Goal: Task Accomplishment & Management: Manage account settings

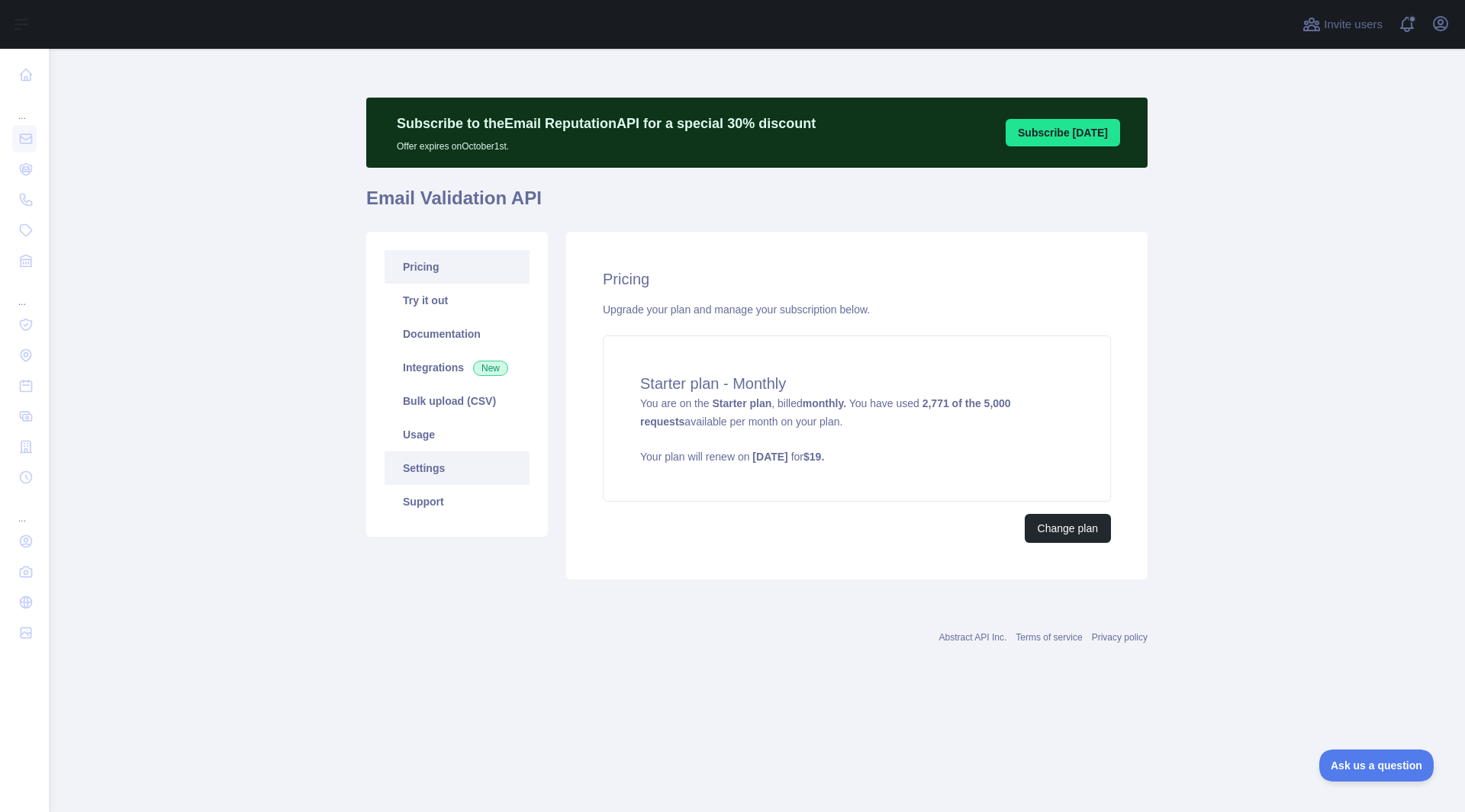
click at [438, 462] on link "Settings" at bounding box center [457, 468] width 145 height 33
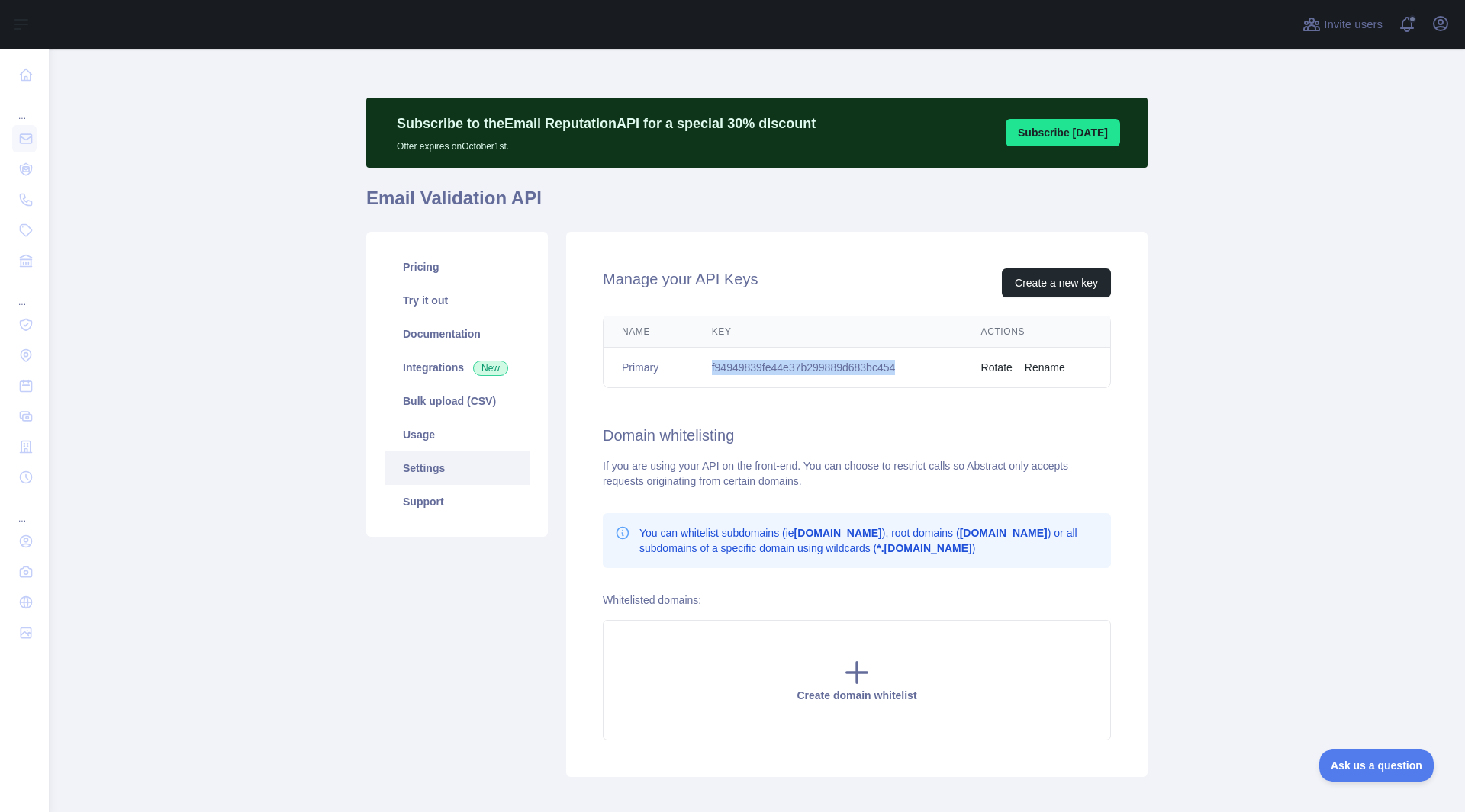
drag, startPoint x: 706, startPoint y: 360, endPoint x: 937, endPoint y: 378, distance: 231.7
click at [937, 378] on td "f94949839fe44e37b299889d683bc454" at bounding box center [828, 367] width 269 height 40
copy td "f94949839fe44e37b299889d683bc454"
click at [424, 440] on link "Usage" at bounding box center [457, 435] width 145 height 33
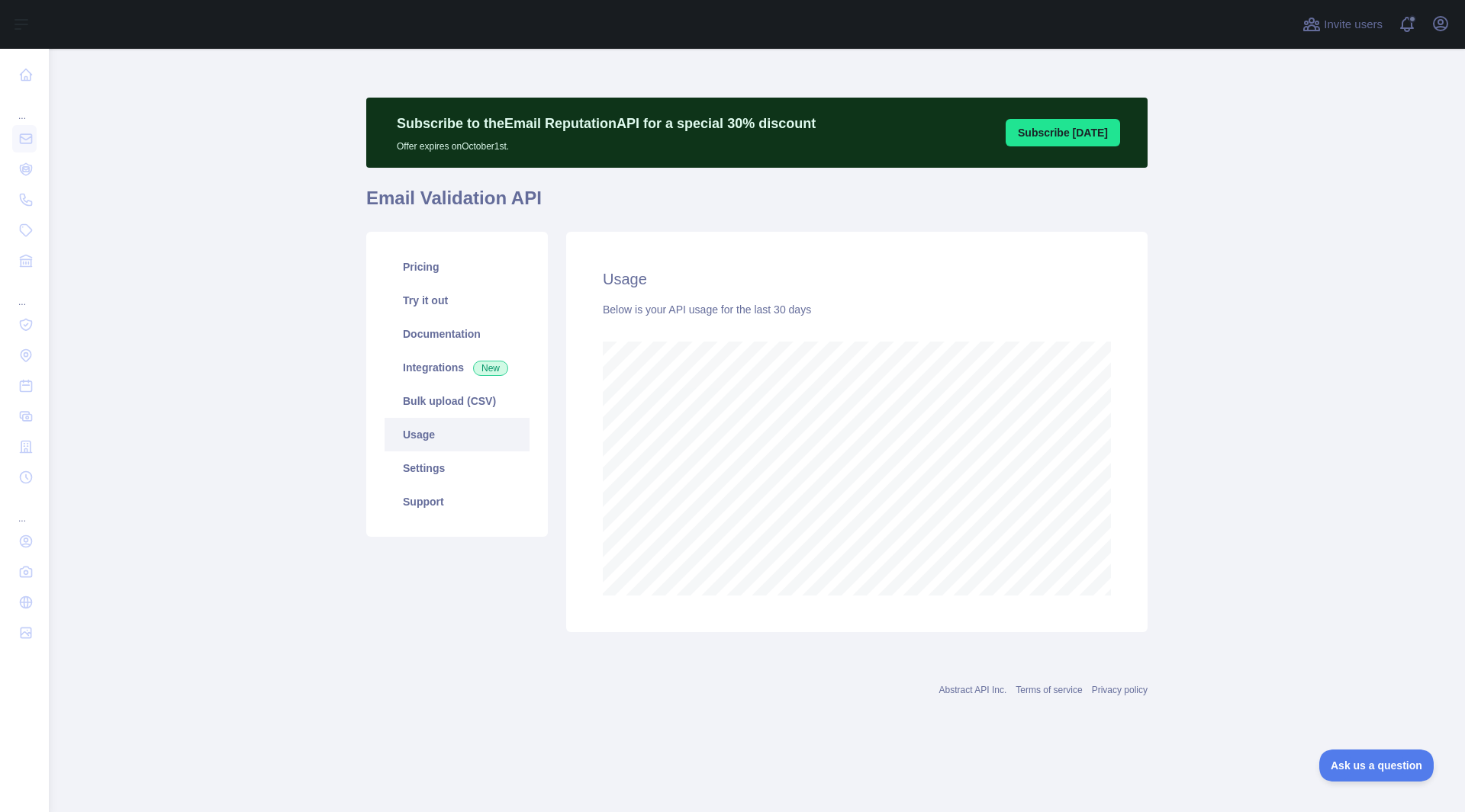
scroll to position [763, 1416]
click at [444, 331] on link "Documentation" at bounding box center [457, 333] width 145 height 33
click at [461, 291] on link "Try it out" at bounding box center [457, 300] width 145 height 33
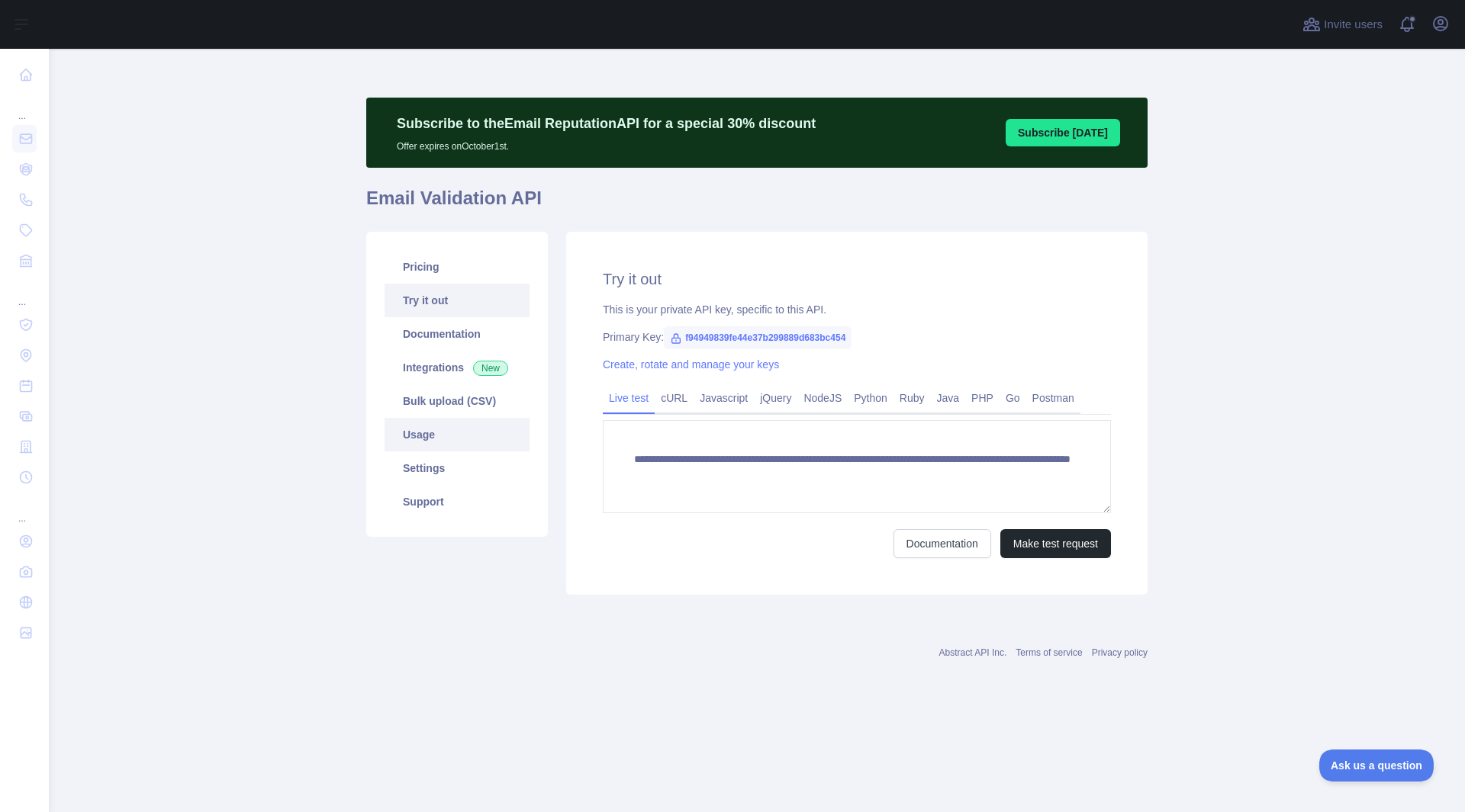
click at [418, 431] on link "Usage" at bounding box center [457, 435] width 145 height 33
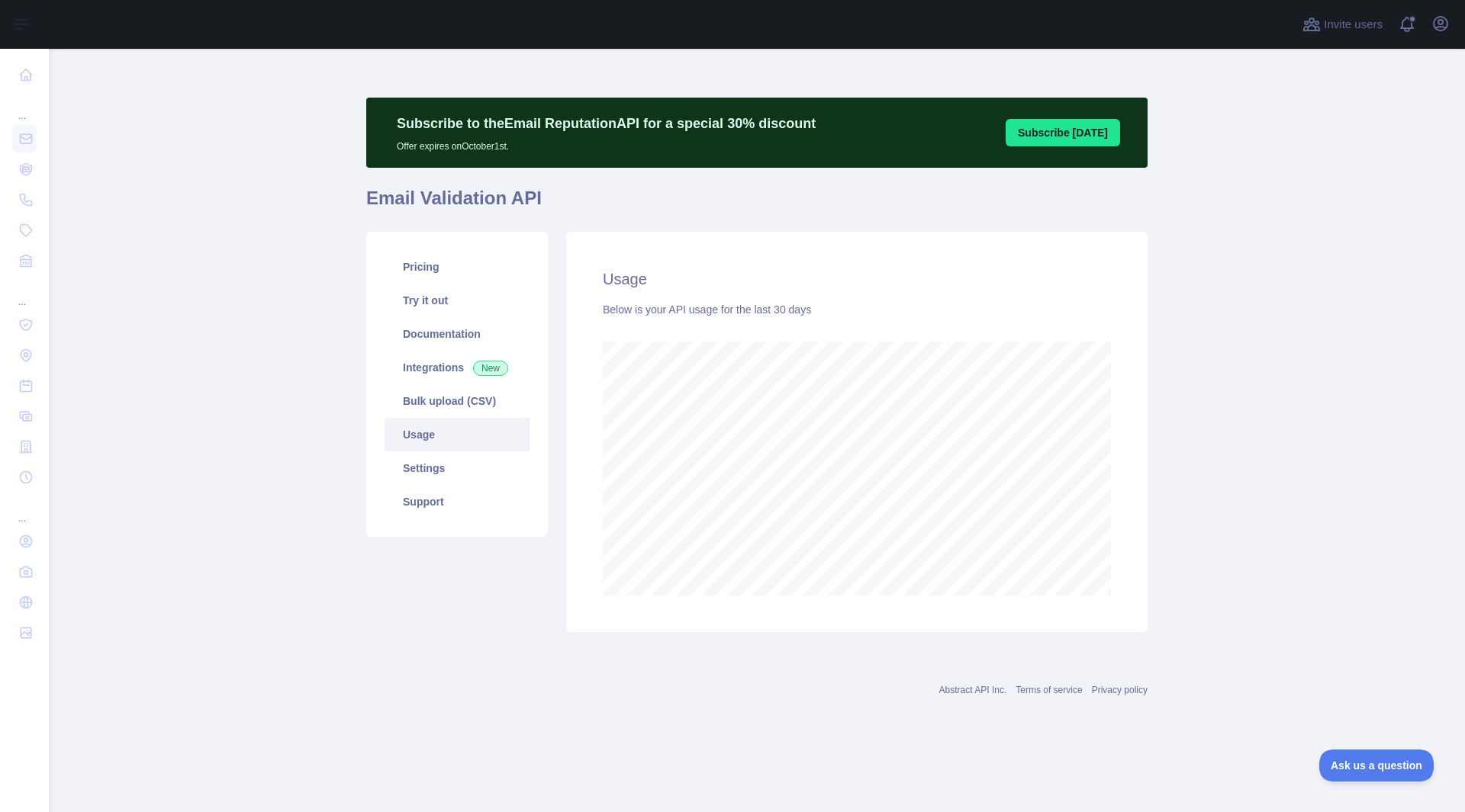
scroll to position [763, 1416]
click at [443, 279] on link "Pricing" at bounding box center [457, 267] width 145 height 33
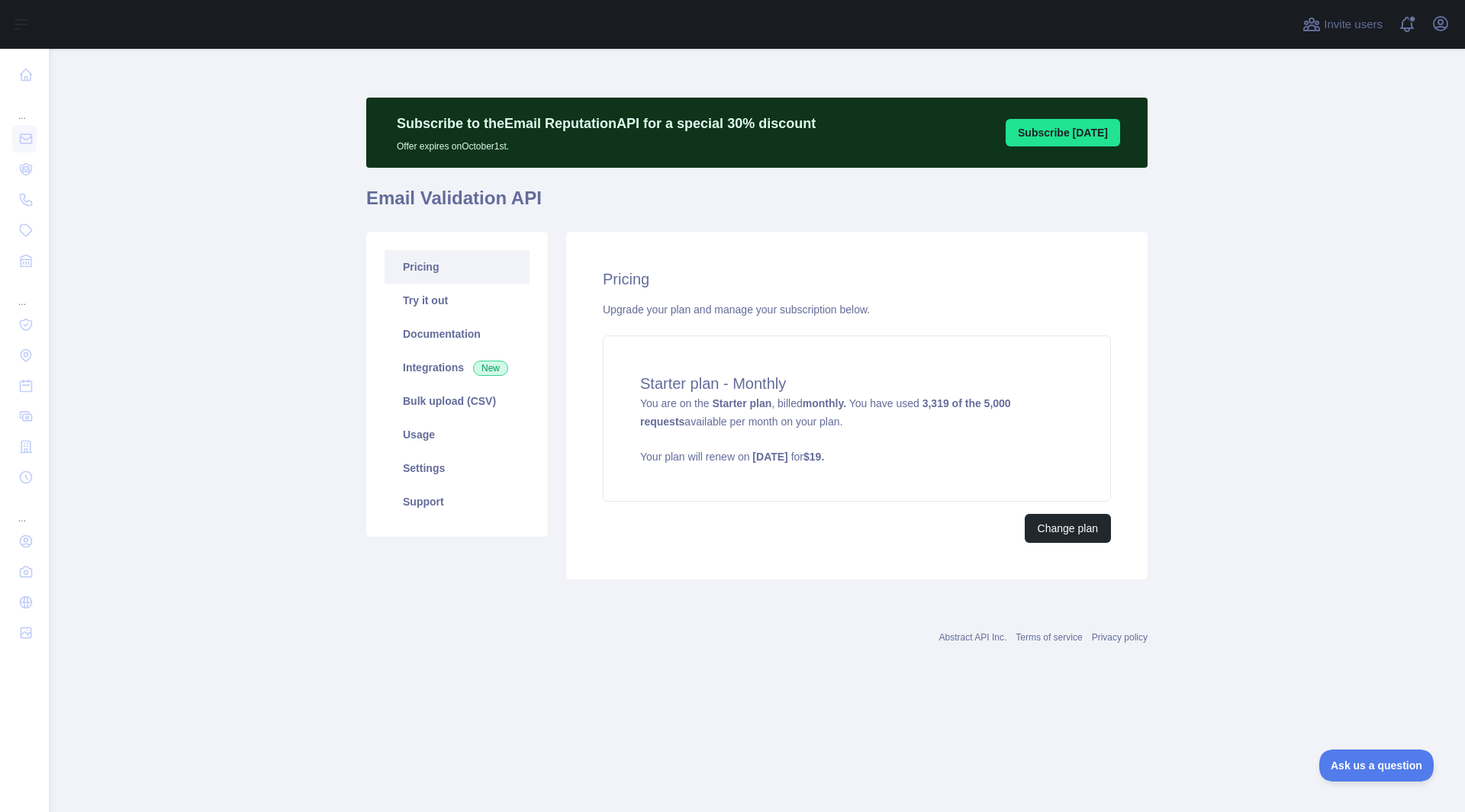
click at [450, 273] on link "Pricing" at bounding box center [457, 267] width 145 height 33
click at [444, 298] on link "Try it out" at bounding box center [457, 300] width 145 height 33
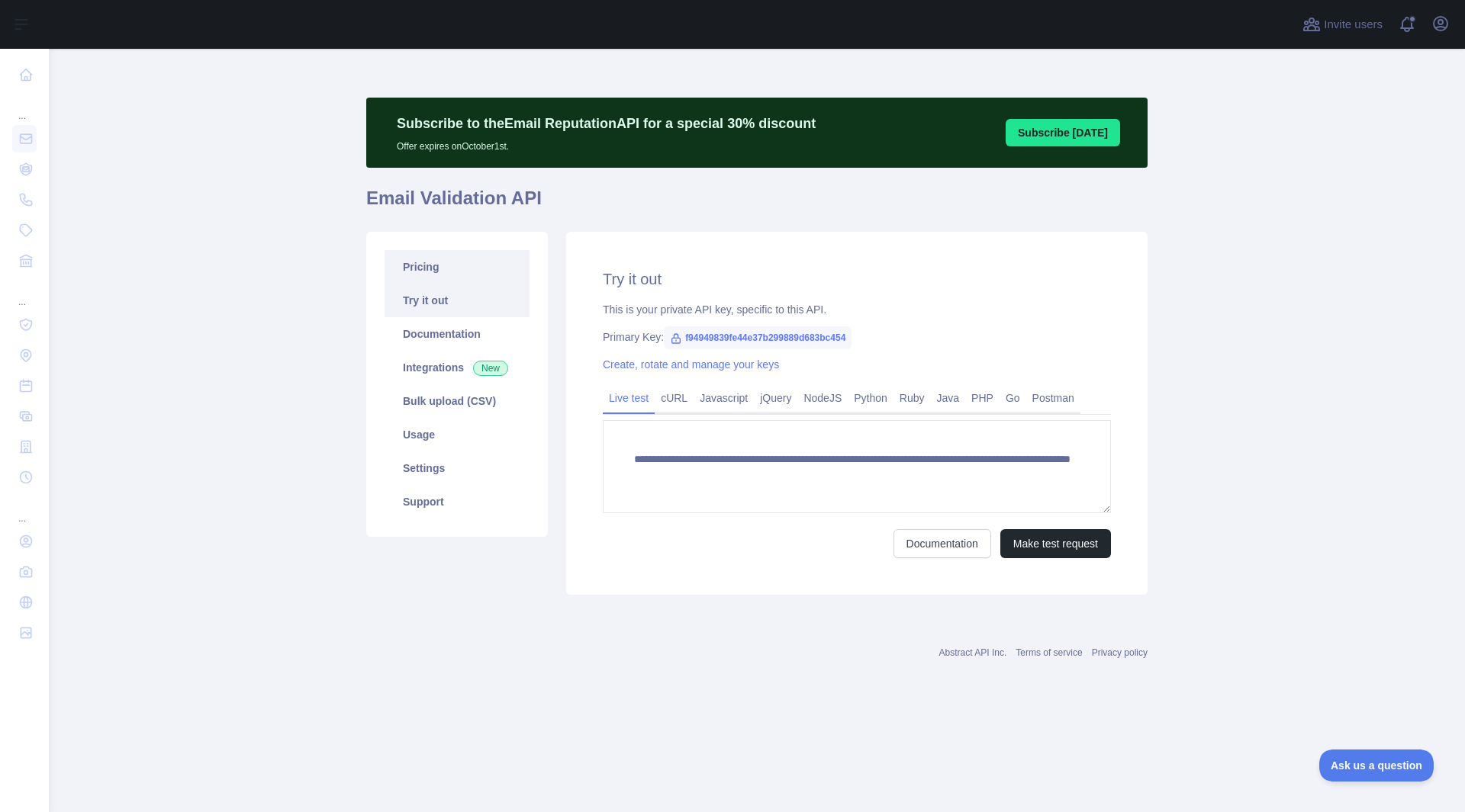
click at [441, 265] on link "Pricing" at bounding box center [457, 267] width 145 height 33
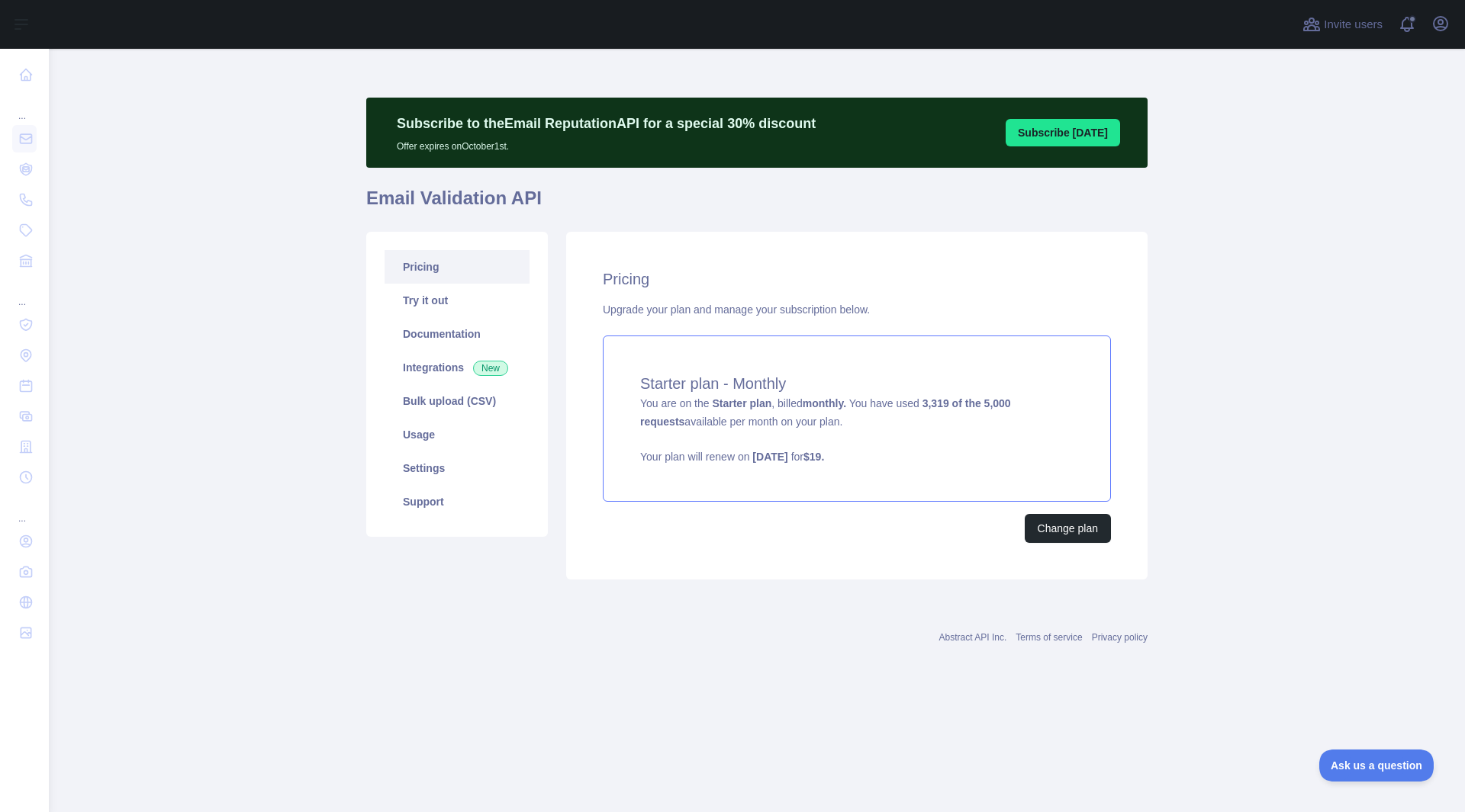
click at [664, 458] on p "Your plan will renew on October 13, 2025 for $ 19 ." at bounding box center [857, 457] width 433 height 15
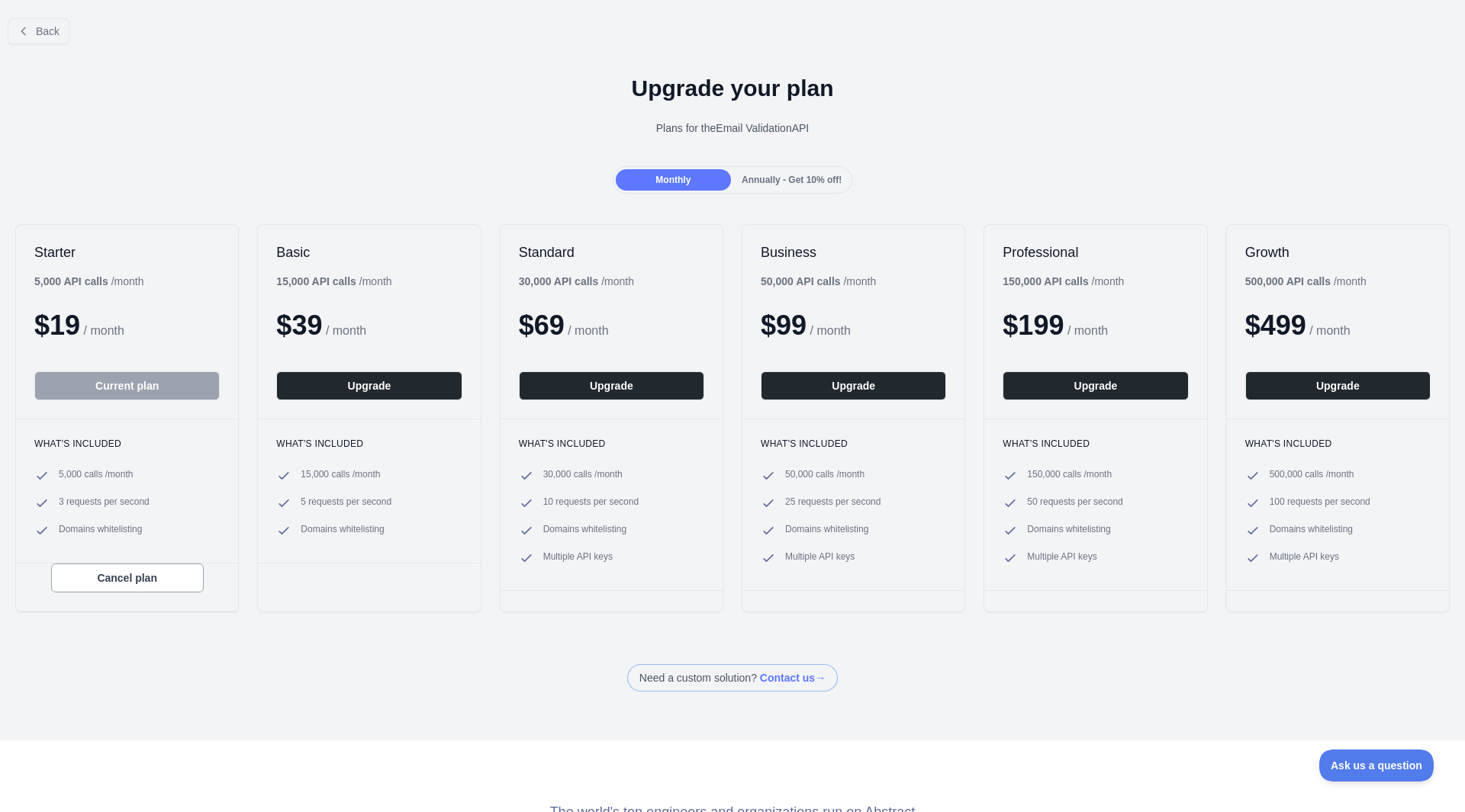
click at [790, 191] on div "Monthly Annually - Get 10% off!" at bounding box center [733, 180] width 240 height 27
click at [789, 188] on div "Annually - Get 10% off!" at bounding box center [791, 180] width 115 height 21
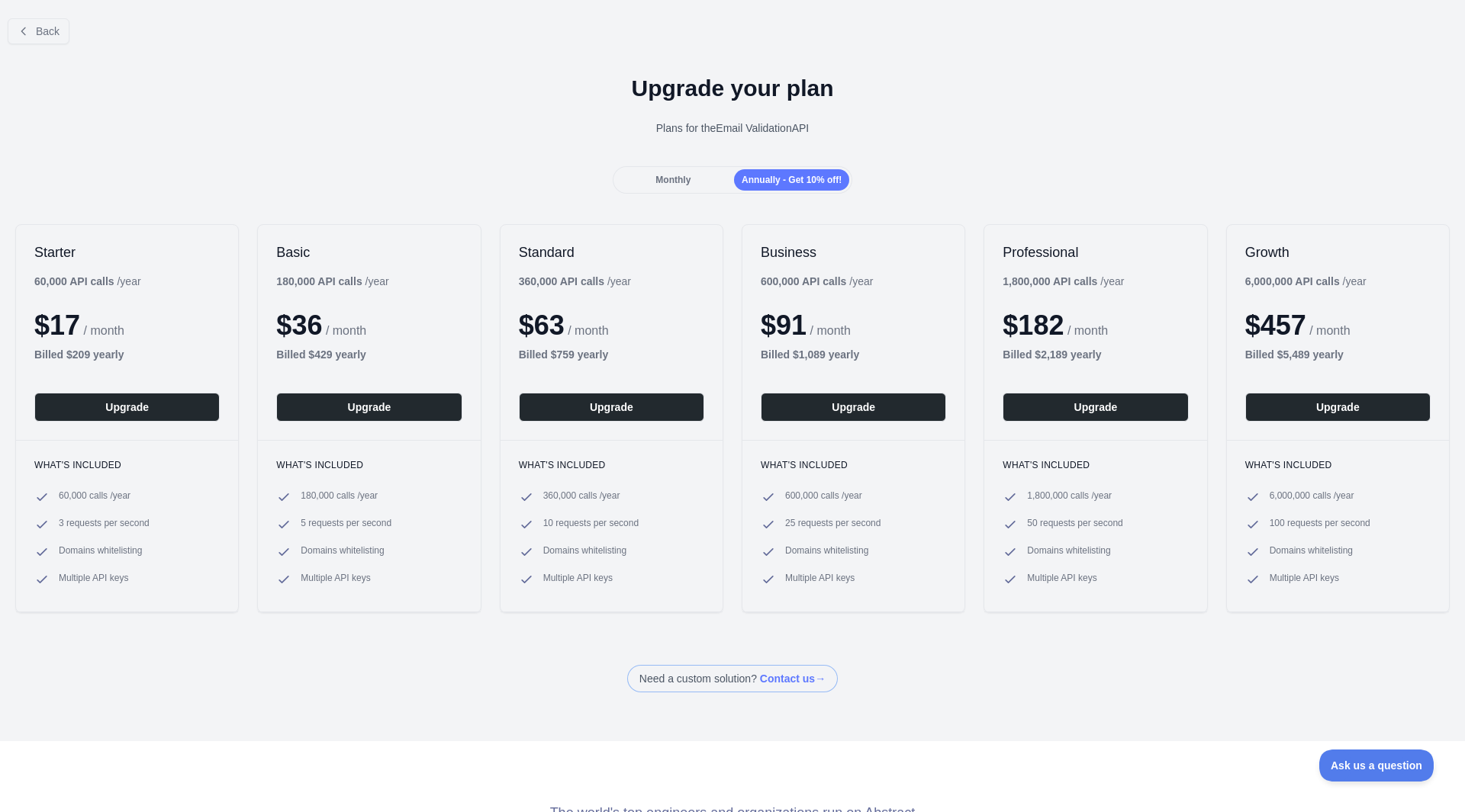
click at [693, 174] on div "Monthly" at bounding box center [672, 180] width 115 height 21
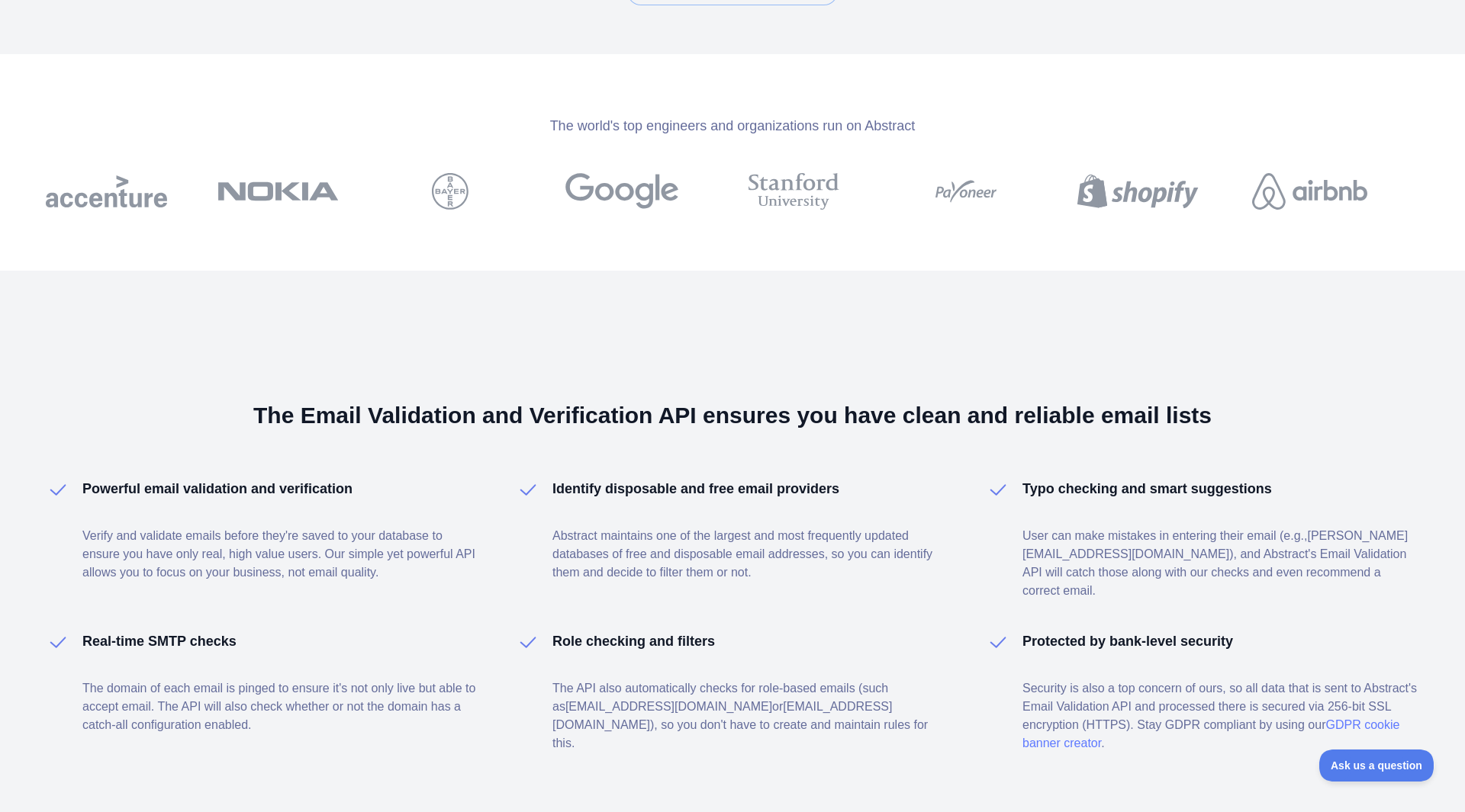
scroll to position [740, 0]
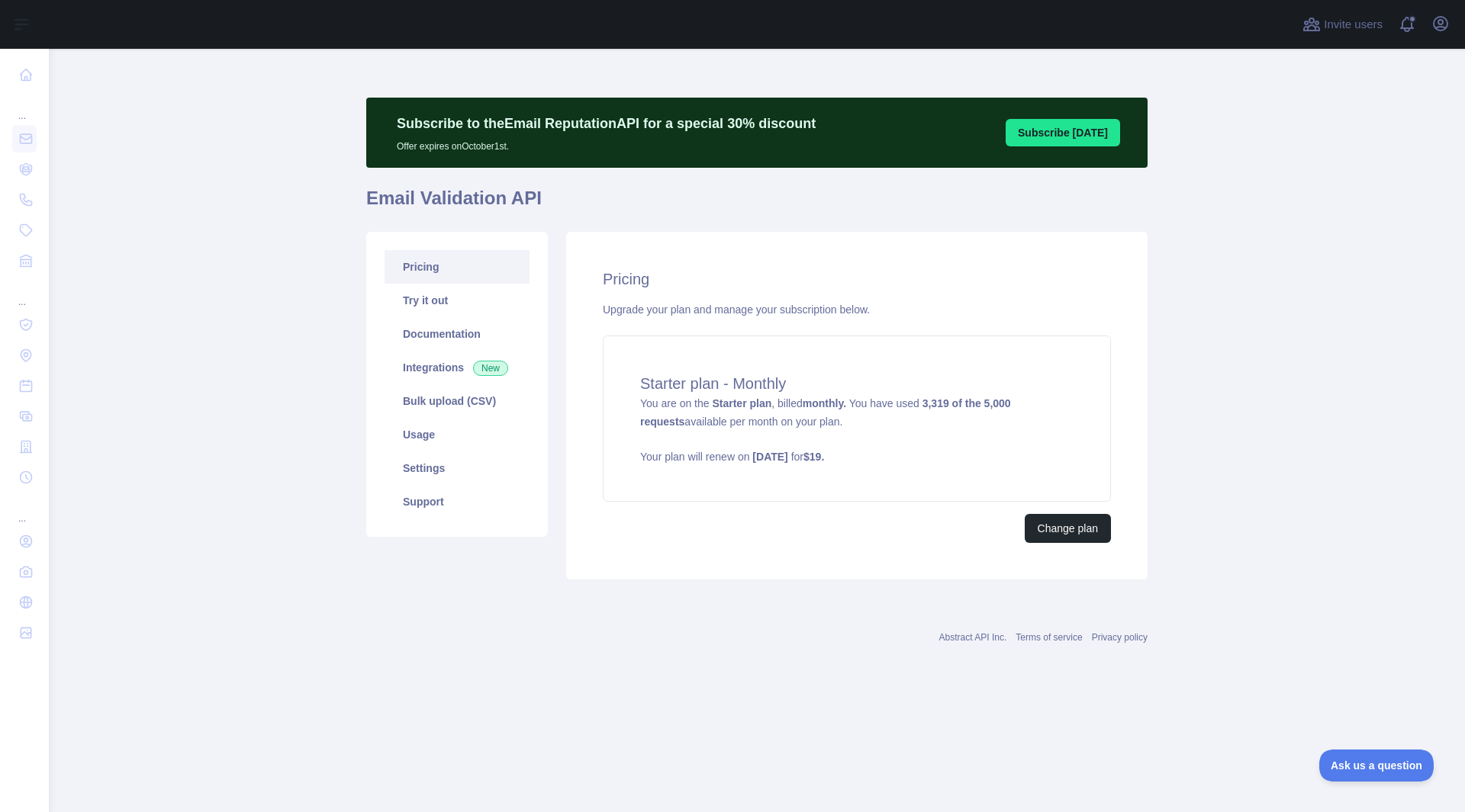
click at [1360, 302] on main "Subscribe to the Email Reputation API for a special 30 % discount Offer expires…" at bounding box center [756, 430] width 1416 height 763
click at [461, 447] on link "Usage" at bounding box center [457, 435] width 145 height 33
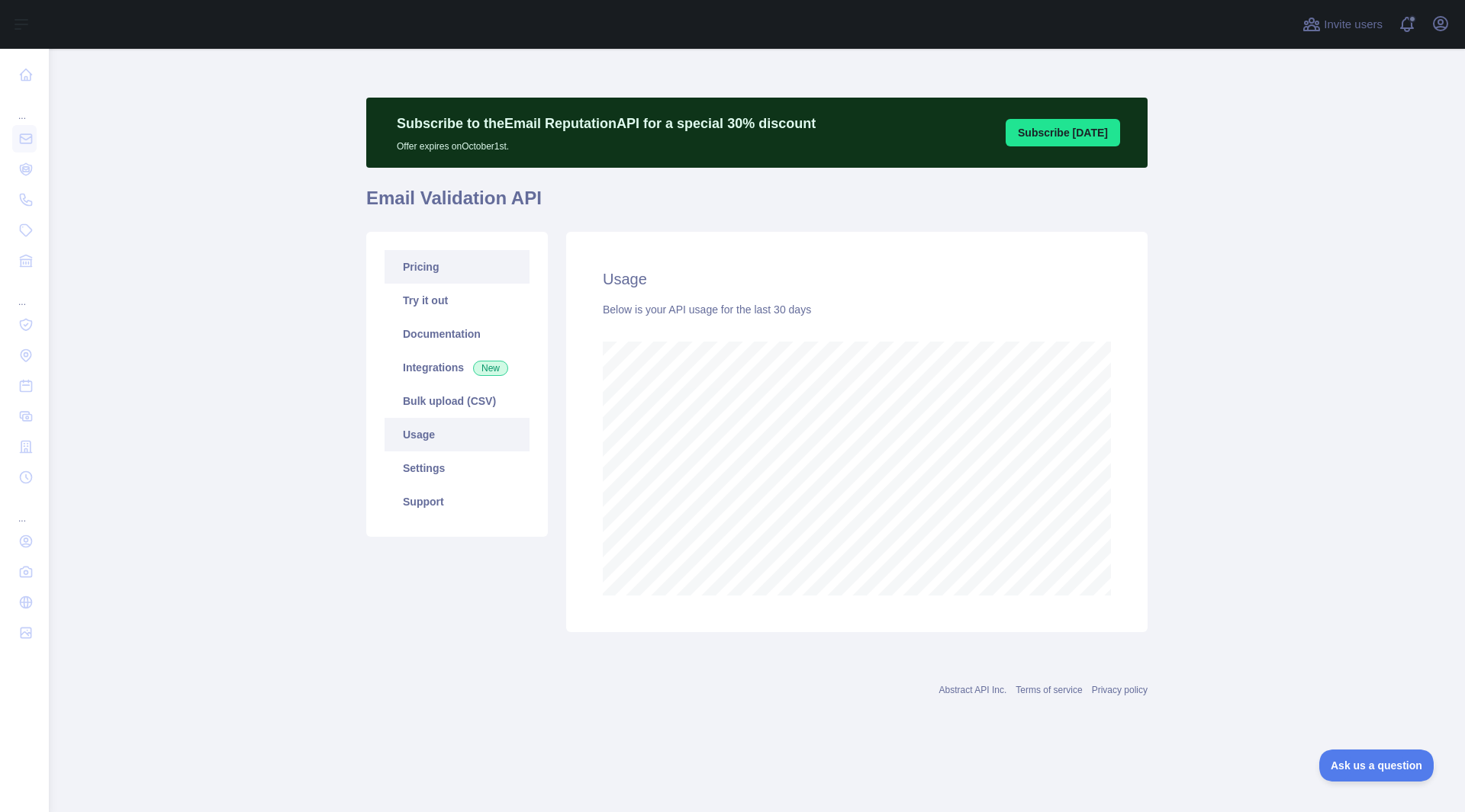
click at [429, 254] on link "Pricing" at bounding box center [457, 267] width 145 height 33
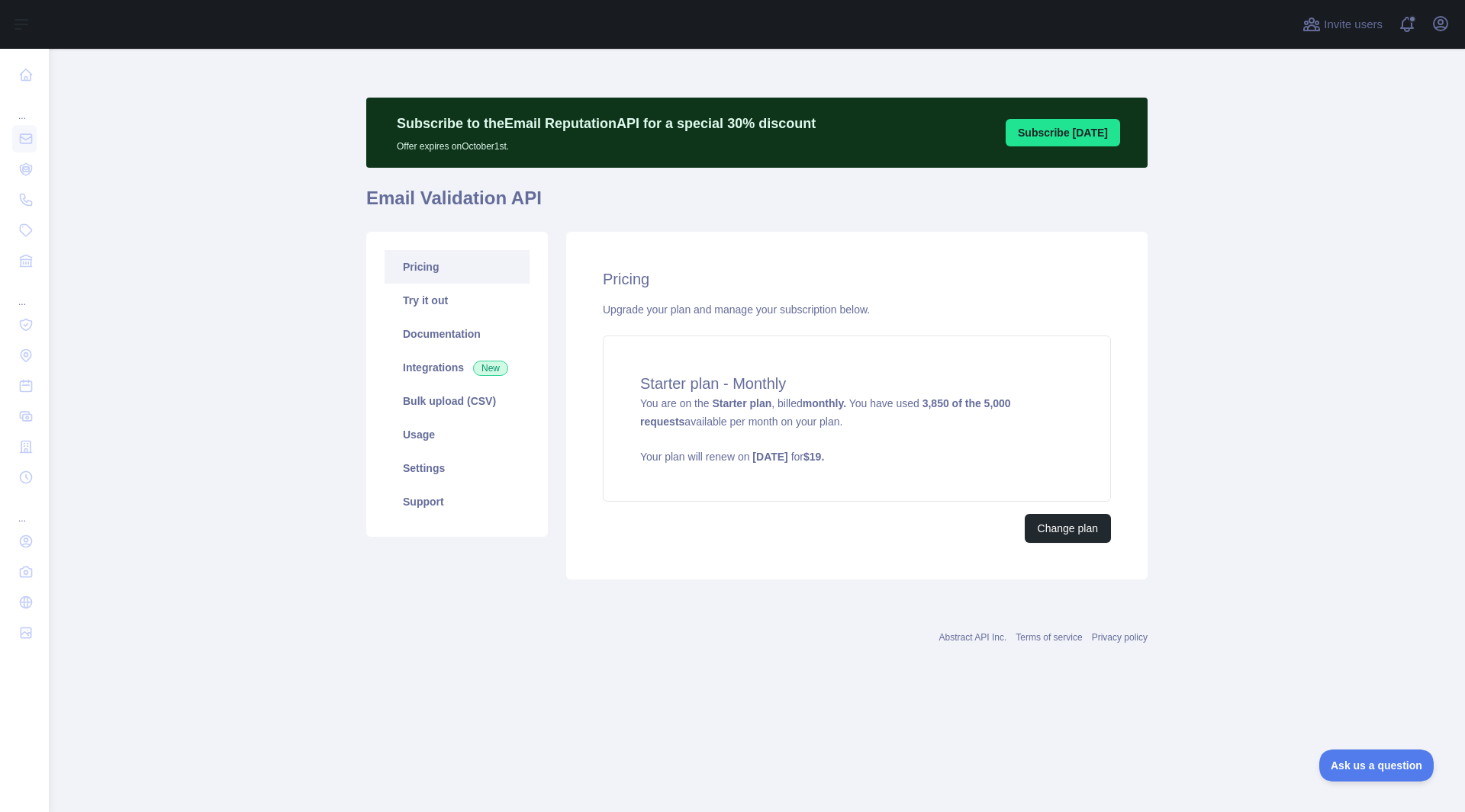
click at [1441, 211] on main "Subscribe to the Email Reputation API for a special 30 % discount Offer expires…" at bounding box center [756, 430] width 1416 height 763
drag, startPoint x: 736, startPoint y: 702, endPoint x: 719, endPoint y: 721, distance: 25.5
click at [734, 702] on main "Subscribe to the Email Reputation API for a special 30 % discount Offer expires…" at bounding box center [756, 430] width 1416 height 763
click at [446, 437] on link "Usage" at bounding box center [457, 435] width 145 height 33
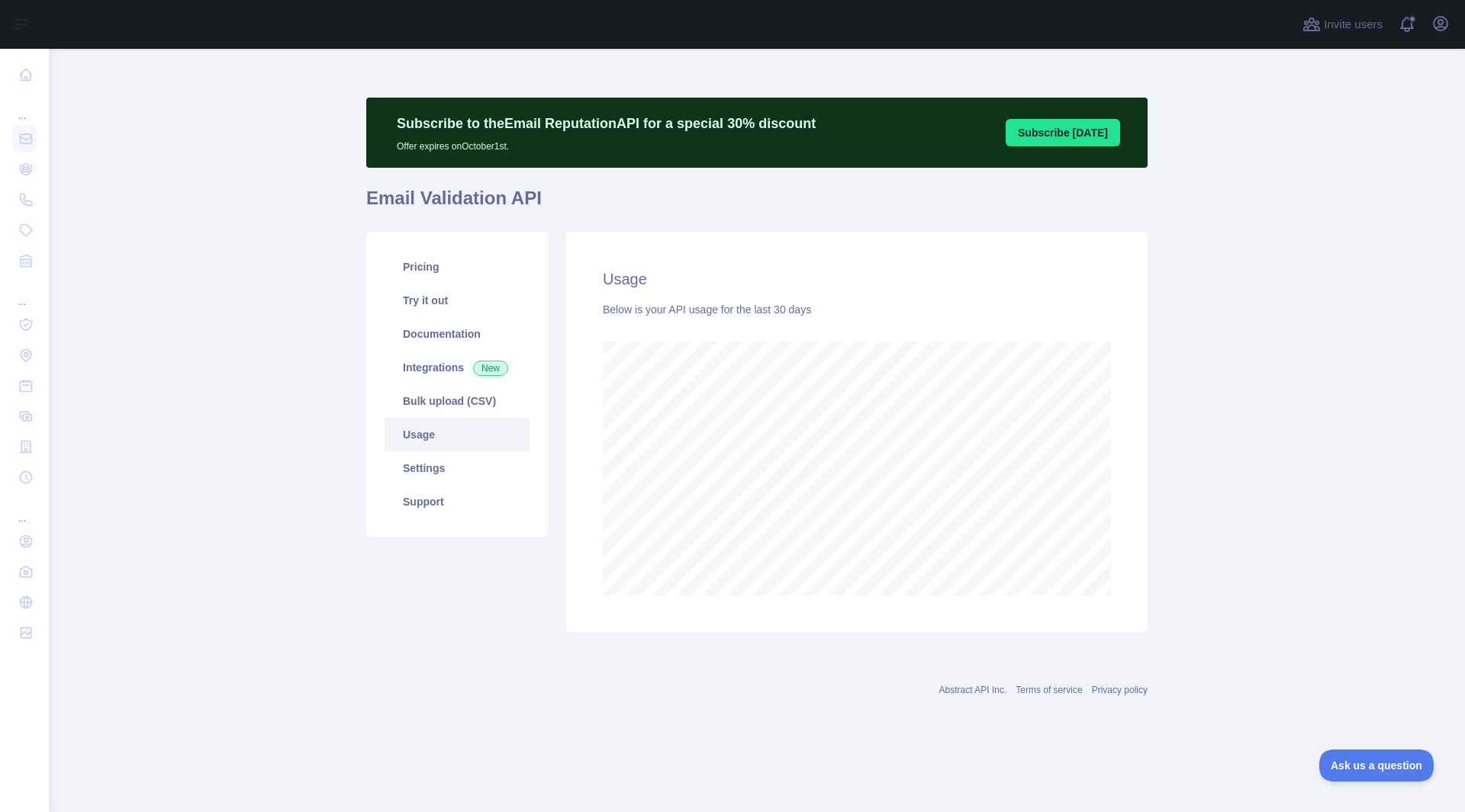
scroll to position [763, 1416]
click at [446, 437] on link "Usage" at bounding box center [457, 435] width 145 height 33
